Goal: Task Accomplishment & Management: Submit feedback/report problem

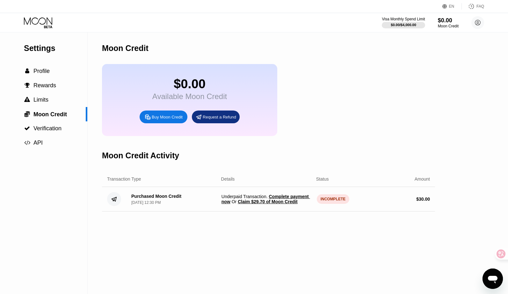
click at [303, 184] on div "Transaction Type Details Status Amount" at bounding box center [268, 179] width 333 height 16
click at [248, 211] on div "Purchased Moon Credit Aug 20, 2025, 12:30 PM Underpaid Transaction . Complete p…" at bounding box center [268, 199] width 333 height 25
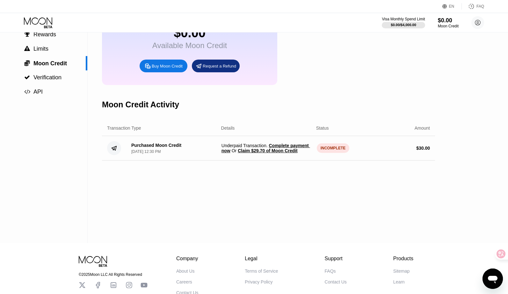
scroll to position [51, 0]
click at [246, 149] on span "Complete payment now" at bounding box center [265, 148] width 89 height 10
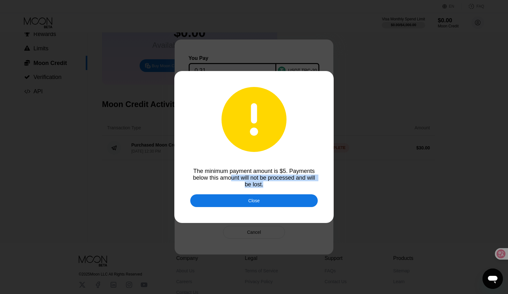
drag, startPoint x: 231, startPoint y: 180, endPoint x: 269, endPoint y: 185, distance: 37.9
click at [269, 185] on div "The minimum payment amount is $5. Payments below this amount will not be proces…" at bounding box center [253, 178] width 127 height 20
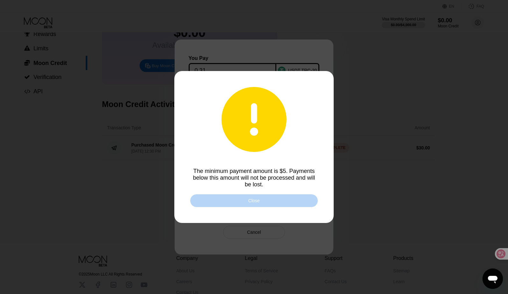
click at [259, 200] on div "Close" at bounding box center [253, 200] width 11 height 5
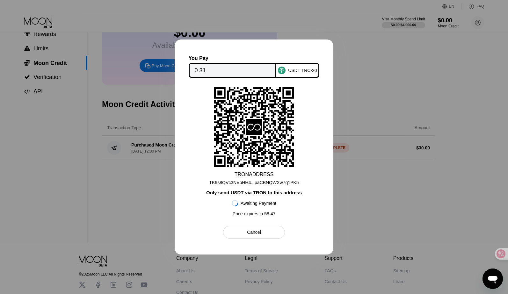
click at [259, 233] on div "Cancel" at bounding box center [254, 232] width 14 height 6
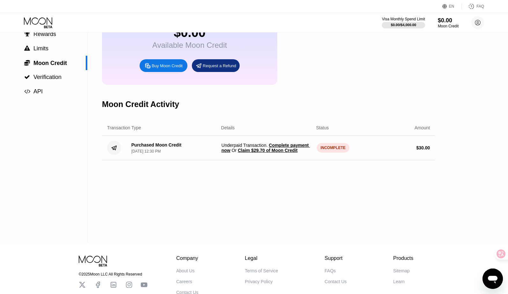
click at [247, 191] on div "Moon Credit $0.00 Available Moon Credit Buy Moon Credit Request a Refund Moon C…" at bounding box center [268, 111] width 333 height 261
click at [329, 151] on div "INCOMPLETE" at bounding box center [333, 148] width 33 height 10
click at [342, 148] on div "$ 30.00" at bounding box center [384, 147] width 90 height 5
click at [427, 150] on div "$ 30.00" at bounding box center [423, 147] width 14 height 5
click at [410, 150] on div "$ 30.00" at bounding box center [384, 147] width 90 height 5
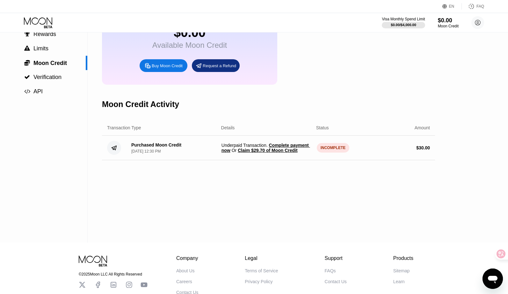
click at [159, 153] on div "[DATE] 12:30 PM" at bounding box center [145, 151] width 29 height 4
click at [115, 151] on circle at bounding box center [114, 148] width 14 height 14
click at [152, 149] on div "Purchased Moon Credit Aug 20, 2025, 12:30 PM" at bounding box center [156, 147] width 50 height 11
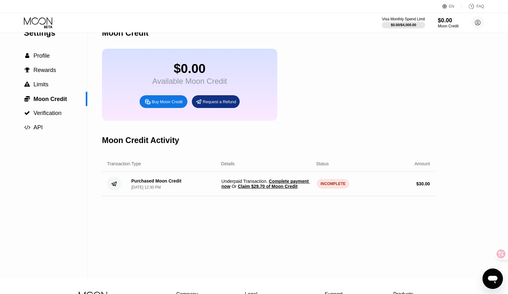
scroll to position [0, 0]
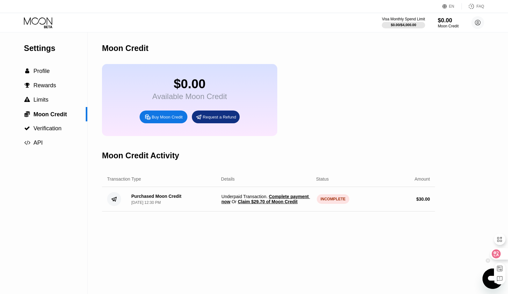
click at [497, 252] on icon at bounding box center [496, 254] width 6 height 6
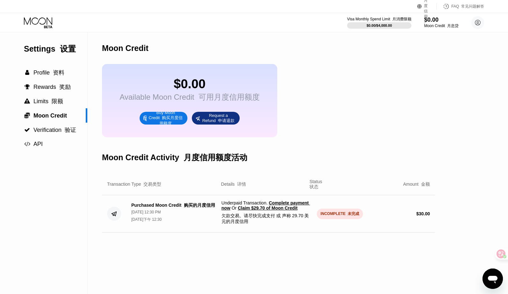
click at [281, 177] on div "Transaction Type 交易类型 Details 详情 Status 状态 Amount 金额" at bounding box center [268, 184] width 333 height 21
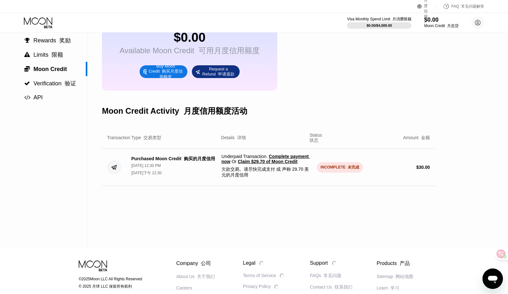
scroll to position [47, 0]
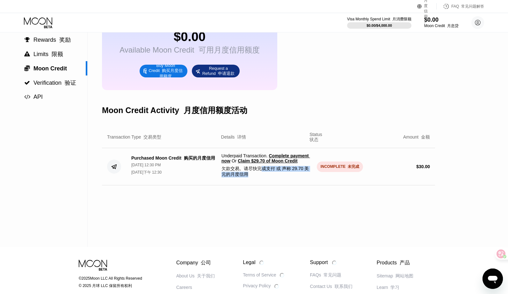
drag, startPoint x: 263, startPoint y: 179, endPoint x: 267, endPoint y: 181, distance: 4.3
click at [267, 177] on font "欠款交易。请尽快完成支付 或 声称 29.70 美元的月度信用" at bounding box center [266, 171] width 90 height 11
click at [258, 177] on font "欠款交易。请尽快完成支付 或 声称 29.70 美元的月度信用" at bounding box center [266, 171] width 90 height 11
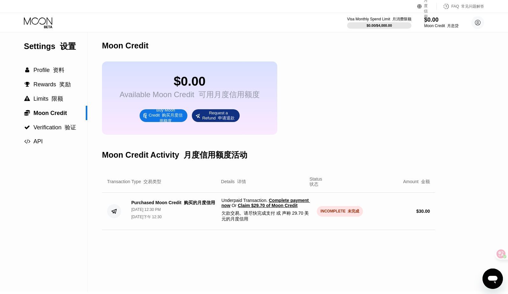
scroll to position [0, 0]
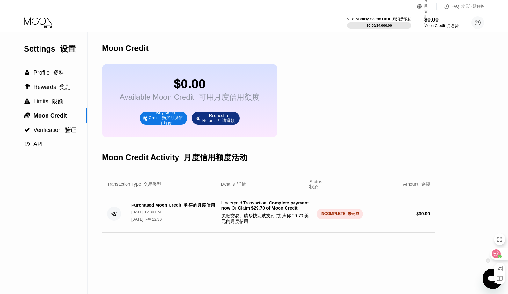
click at [498, 253] on icon at bounding box center [495, 253] width 5 height 5
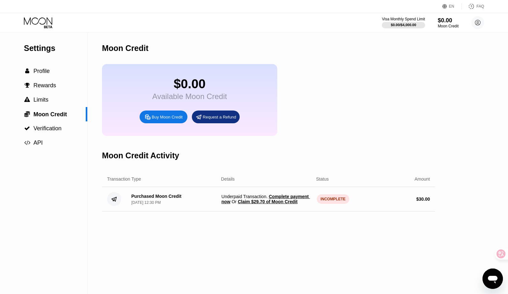
click at [367, 247] on div "Moon Credit $0.00 Available Moon Credit Buy Moon Credit Request a Refund Moon C…" at bounding box center [268, 162] width 333 height 261
drag, startPoint x: 220, startPoint y: 196, endPoint x: 258, endPoint y: 197, distance: 37.6
click at [258, 197] on div "Purchased Moon Credit Aug 20, 2025, 12:30 PM Underpaid Transaction . Complete p…" at bounding box center [268, 199] width 333 height 25
drag, startPoint x: 268, startPoint y: 197, endPoint x: 222, endPoint y: 195, distance: 45.9
click at [222, 195] on span "Underpaid Transaction . Complete payment now Or Claim $29.70 of Moon Credit" at bounding box center [266, 199] width 90 height 10
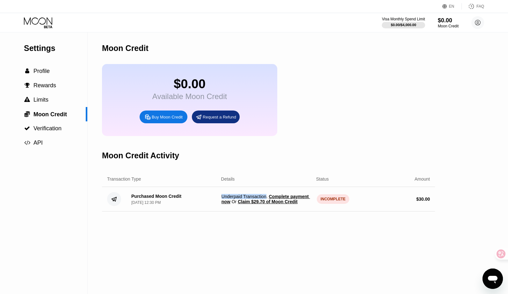
copy span "Underpaid Transaction"
click at [285, 216] on div "Moon Credit $0.00 Available Moon Credit Buy Moon Credit Request a Refund Moon C…" at bounding box center [268, 162] width 333 height 261
click at [290, 204] on span "Underpaid Transaction . Complete payment now Or Claim $29.70 of Moon Credit" at bounding box center [266, 199] width 90 height 10
click at [273, 197] on span "Complete payment now" at bounding box center [265, 199] width 89 height 10
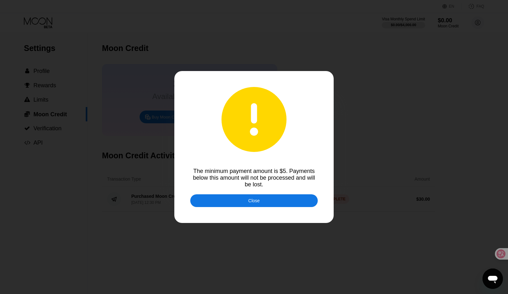
click at [265, 200] on div "Close" at bounding box center [253, 200] width 127 height 13
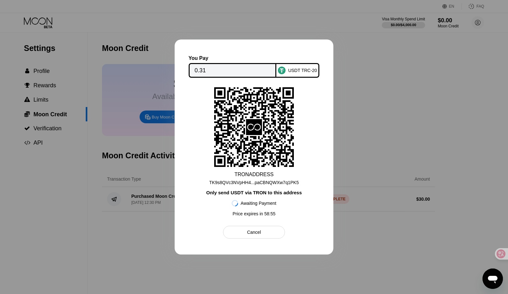
click at [254, 182] on div "TK9s8QVc3NVpHH4...paCBNQWXw7q1PK5" at bounding box center [253, 182] width 89 height 5
click at [275, 231] on div "Cancel" at bounding box center [253, 232] width 61 height 13
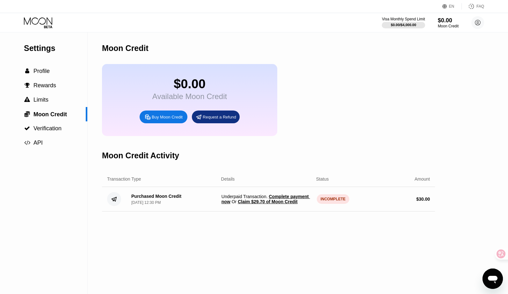
click at [485, 279] on div "打开消息传送窗口" at bounding box center [492, 278] width 19 height 19
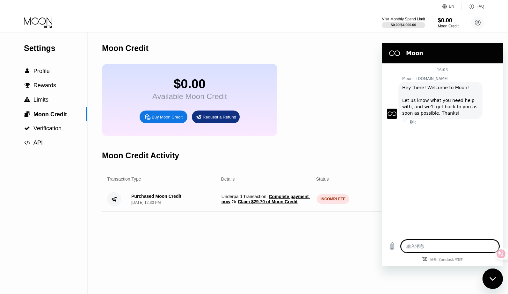
type textarea "x"
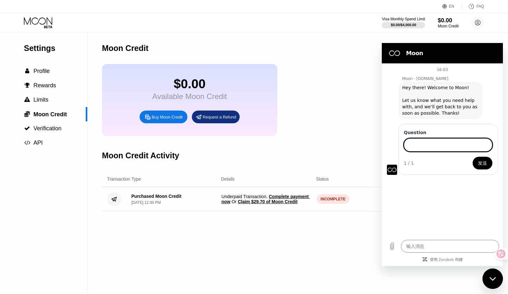
click at [432, 149] on input "Question" at bounding box center [448, 144] width 89 height 13
drag, startPoint x: 267, startPoint y: 197, endPoint x: 222, endPoint y: 196, distance: 44.6
click at [222, 196] on span "Underpaid Transaction . Complete payment now Or Claim $29.70 of Moon Credit" at bounding box center [266, 199] width 90 height 10
copy span "Underpaid Transaction"
click at [425, 142] on input "why" at bounding box center [448, 144] width 89 height 13
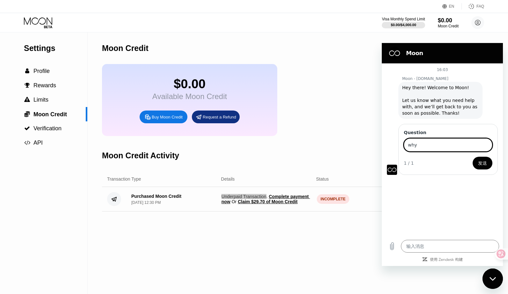
paste input "Underpaid Transaction"
type input "why Underpaid Transaction"
click at [479, 167] on button "发送" at bounding box center [482, 163] width 20 height 13
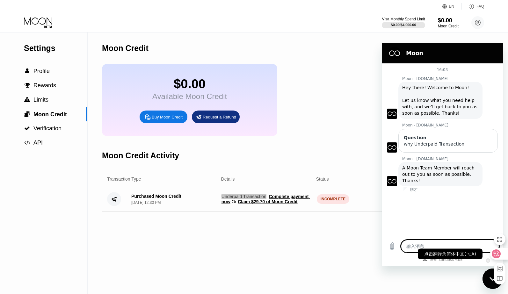
click at [499, 257] on div at bounding box center [498, 253] width 17 height 11
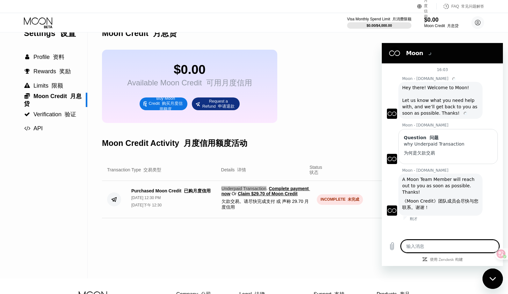
scroll to position [16, 0]
click at [441, 246] on textarea at bounding box center [450, 246] width 98 height 13
click at [393, 246] on icon "上传文件" at bounding box center [392, 246] width 4 height 7
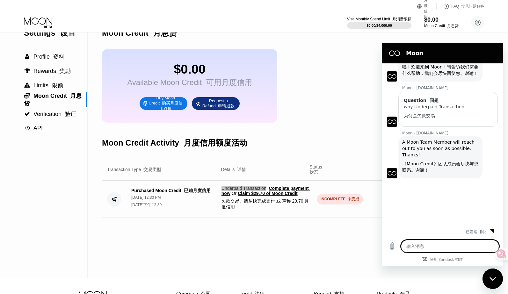
scroll to position [61, 0]
click at [432, 243] on textarea at bounding box center [450, 246] width 98 height 13
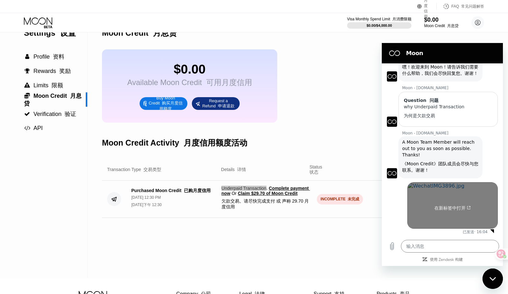
click at [468, 201] on link "在新标签中打开" at bounding box center [452, 205] width 90 height 46
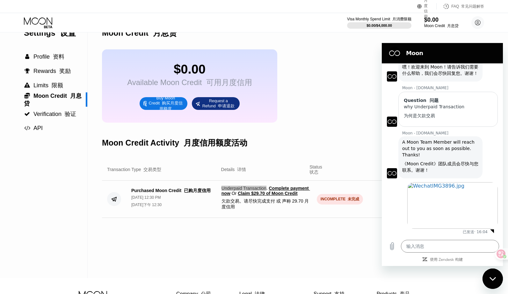
click at [438, 236] on div at bounding box center [442, 236] width 121 height 0
click at [438, 251] on textarea at bounding box center [450, 246] width 98 height 13
click at [55, 112] on span "Verification 验证" at bounding box center [54, 114] width 43 height 6
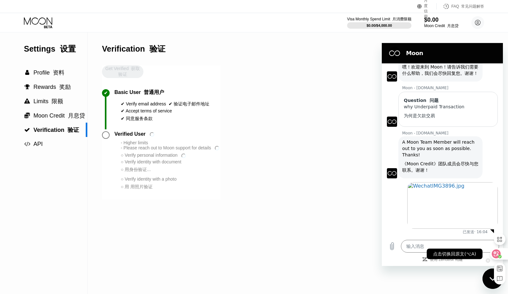
click at [498, 254] on icon at bounding box center [495, 253] width 5 height 5
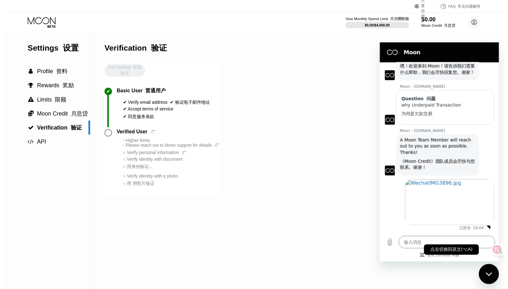
scroll to position [8, 0]
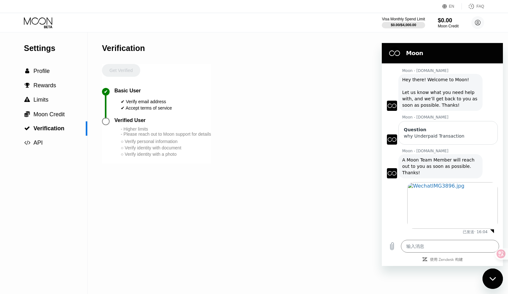
click at [220, 195] on div "Settings  Profile  Rewards  Limits  Moon Credit  Verification  API Verifi…" at bounding box center [254, 162] width 508 height 261
click at [134, 123] on div "Verified User" at bounding box center [129, 121] width 31 height 6
click at [139, 135] on div "- Higher limits - Please reach out to Moon support for details" at bounding box center [166, 131] width 90 height 10
click at [143, 143] on div "○ Verify personal information" at bounding box center [166, 141] width 90 height 5
click at [152, 149] on div "○ Verify identity with document" at bounding box center [166, 147] width 90 height 5
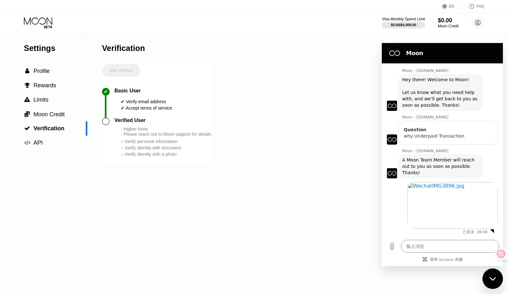
click at [149, 154] on div "○ Verify identity with a photo" at bounding box center [166, 154] width 90 height 5
click at [146, 157] on div "○ Verify identity with a photo" at bounding box center [166, 154] width 90 height 5
click at [59, 91] on div " Rewards" at bounding box center [43, 85] width 87 height 14
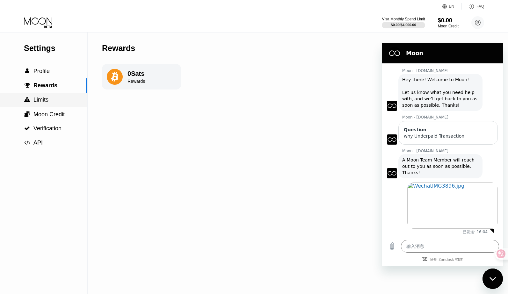
click at [56, 97] on div " Limits" at bounding box center [43, 99] width 87 height 7
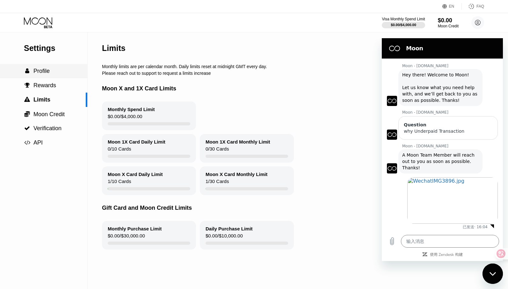
click at [51, 72] on div " Profile" at bounding box center [43, 71] width 87 height 7
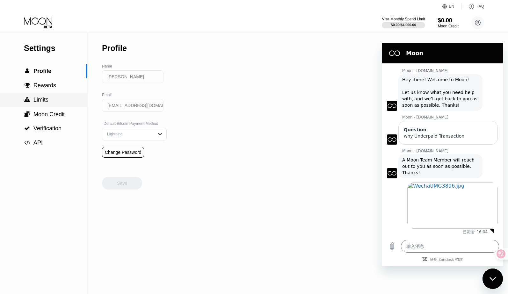
click at [56, 101] on div " Limits" at bounding box center [43, 99] width 87 height 7
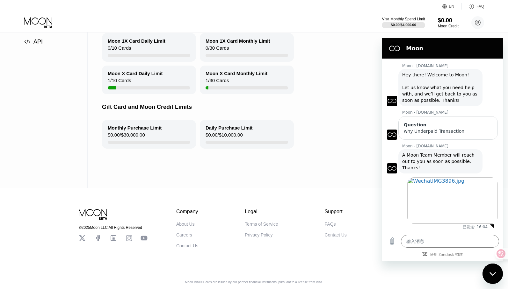
scroll to position [102, 0]
click at [194, 245] on div "Contact Us" at bounding box center [187, 245] width 22 height 5
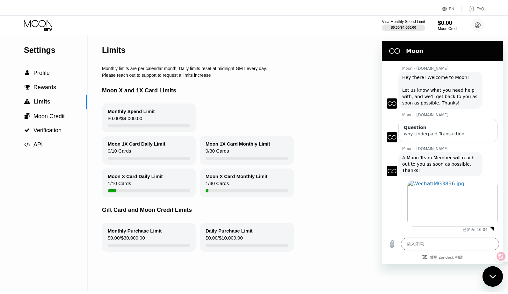
scroll to position [0, 0]
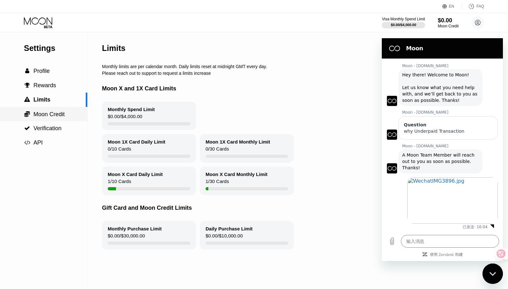
click at [63, 116] on span "Moon Credit" at bounding box center [48, 114] width 31 height 6
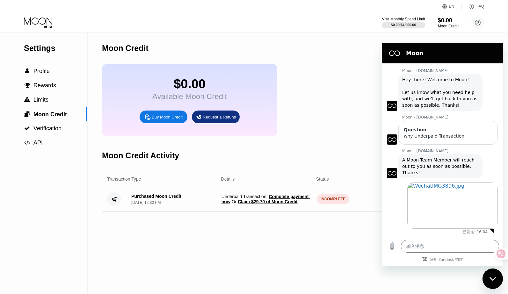
click at [126, 180] on div "Transaction Type" at bounding box center [124, 178] width 34 height 5
type textarea "x"
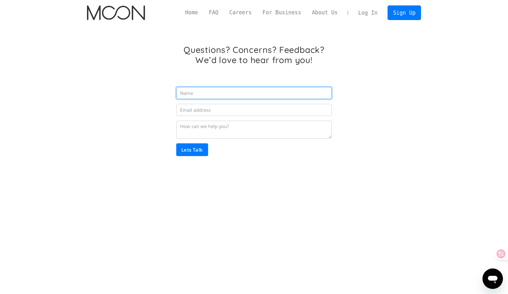
click at [209, 94] on input "Email Form" at bounding box center [253, 93] width 155 height 12
click at [191, 95] on input "Email Form" at bounding box center [253, 93] width 155 height 12
type input "buthim"
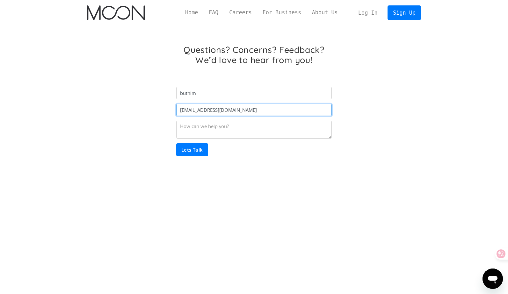
type input "cbuthim@gmail.com"
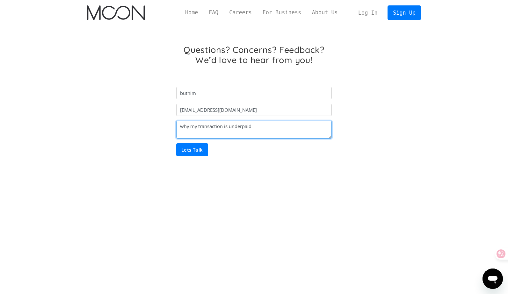
click at [276, 131] on textarea "why my transaction is underpaid" at bounding box center [253, 130] width 155 height 18
drag, startPoint x: 255, startPoint y: 127, endPoint x: 300, endPoint y: 129, distance: 44.6
click at [300, 129] on textarea "why my transaction is underpaid? I'm paid." at bounding box center [253, 130] width 155 height 18
paste textarea "have successfully made the payment"
type textarea "why my transaction is underpaid? I have successfully made the payment"
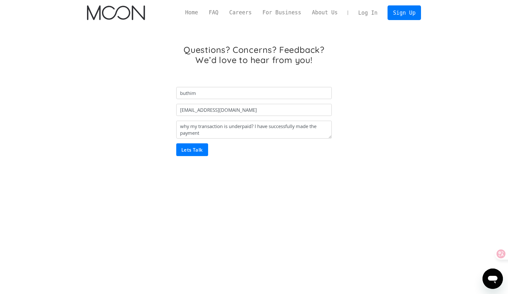
click at [206, 148] on input "Lets Talk" at bounding box center [192, 149] width 32 height 13
type input "Please wait..."
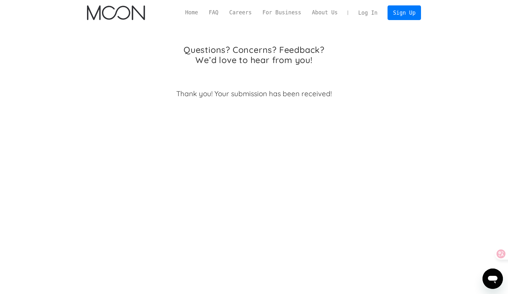
click at [368, 12] on link "Log In" at bounding box center [368, 13] width 30 height 14
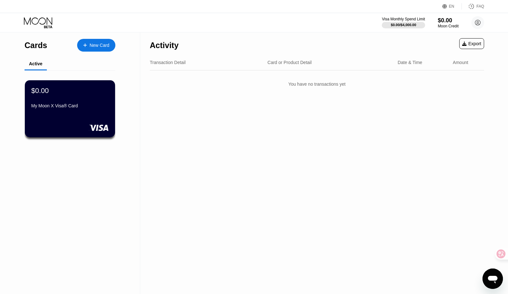
click at [195, 138] on div "Activity Export Transaction Detail Card or Product Detail Date & Time Amount Yo…" at bounding box center [316, 162] width 353 height 261
click at [86, 118] on div "$0.00 My Moon X Visa® Card" at bounding box center [70, 109] width 91 height 58
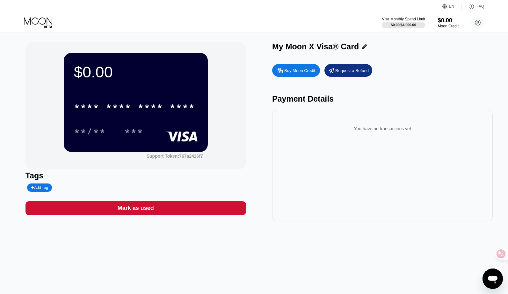
click at [42, 24] on icon at bounding box center [38, 20] width 28 height 7
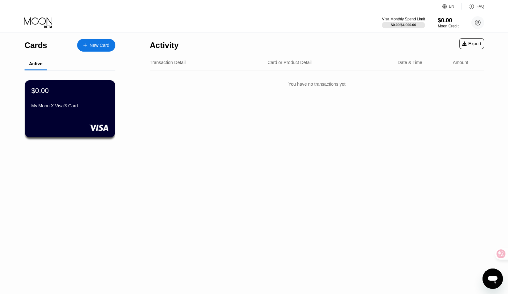
click at [323, 59] on div "Transaction Detail Card or Product Detail Date & Time Amount" at bounding box center [317, 63] width 334 height 16
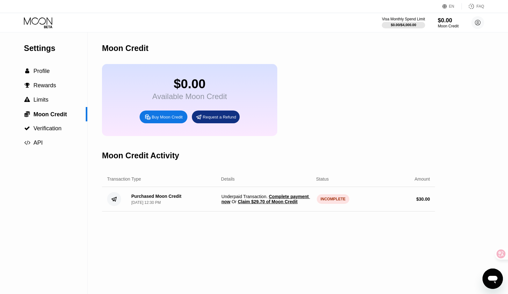
click at [325, 202] on div "INCOMPLETE" at bounding box center [333, 199] width 33 height 10
click at [299, 211] on div "Purchased Moon Credit [DATE] 12:30 PM Underpaid Transaction . Complete payment …" at bounding box center [268, 199] width 333 height 25
click at [256, 211] on div "Purchased Moon Credit [DATE] 12:30 PM Underpaid Transaction . Complete payment …" at bounding box center [268, 199] width 333 height 25
click at [161, 203] on div "[DATE] 12:30 PM" at bounding box center [145, 202] width 29 height 4
click at [188, 168] on div "Moon Credit Activity" at bounding box center [268, 156] width 333 height 32
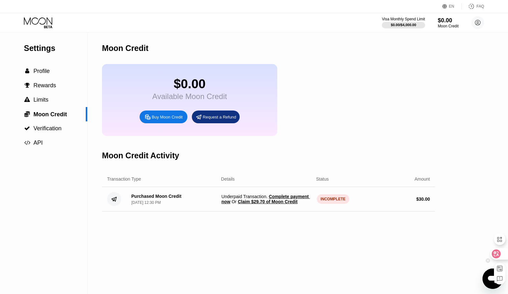
click at [488, 281] on div at bounding box center [496, 257] width 22 height 54
click at [488, 278] on icon "打开消息传送窗口" at bounding box center [493, 280] width 10 height 8
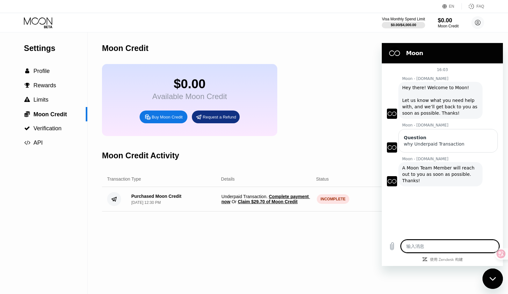
scroll to position [8, 0]
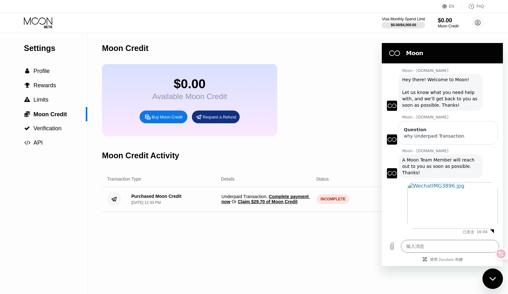
click at [341, 123] on div "$0.00 Available Moon Credit Buy Moon Credit Request a Refund" at bounding box center [268, 100] width 333 height 72
click at [486, 278] on div "关闭消息传送窗口" at bounding box center [492, 278] width 19 height 19
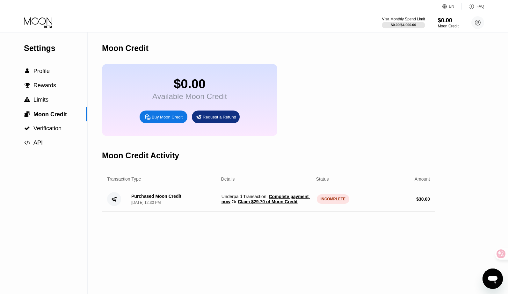
type textarea "x"
click at [326, 196] on div "INCOMPLETE" at bounding box center [326, 199] width 18 height 10
click at [327, 199] on div "INCOMPLETE" at bounding box center [333, 199] width 33 height 10
click at [353, 118] on div "$0.00 Available Moon Credit Buy Moon Credit Request a Refund" at bounding box center [268, 100] width 333 height 72
click at [481, 6] on div "FAQ" at bounding box center [480, 6] width 8 height 4
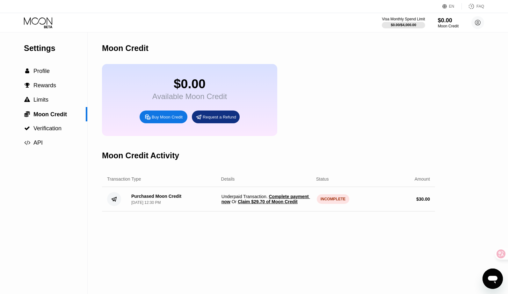
click at [214, 120] on div "Request a Refund" at bounding box center [219, 116] width 33 height 5
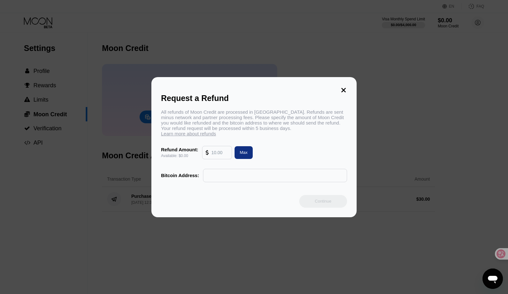
click at [221, 150] on input "text" at bounding box center [219, 152] width 17 height 13
click at [242, 151] on div "Max" at bounding box center [243, 152] width 8 height 5
type input "0.00"
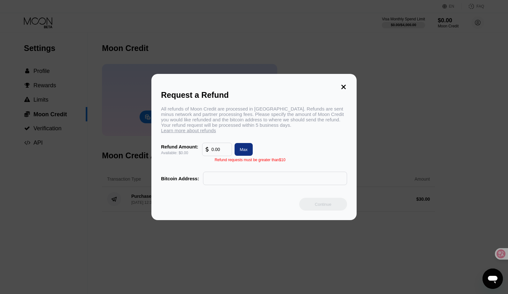
click at [300, 144] on div "Refund Amount: Available: $0.00 0.00 Max" at bounding box center [254, 149] width 186 height 13
click at [341, 89] on icon at bounding box center [343, 86] width 7 height 7
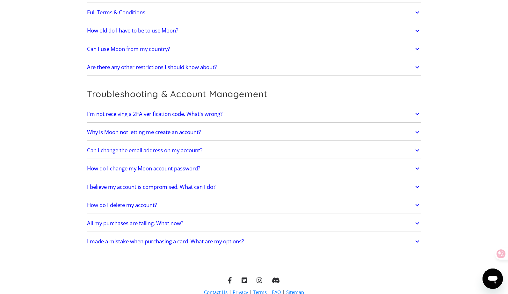
scroll to position [1321, 0]
